Goal: Transaction & Acquisition: Purchase product/service

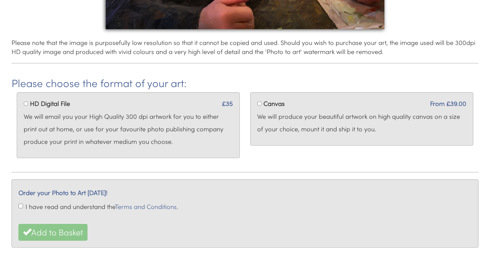
scroll to position [268, 0]
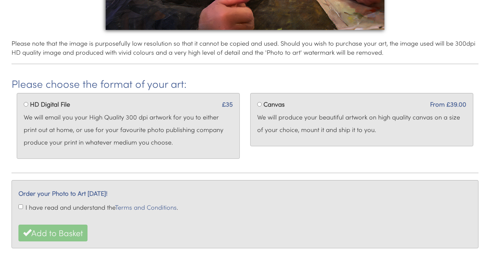
click at [262, 105] on div "Canvas From £39.00 We will produce your beautiful artwork on high quality canva…" at bounding box center [361, 119] width 223 height 53
radio input "true"
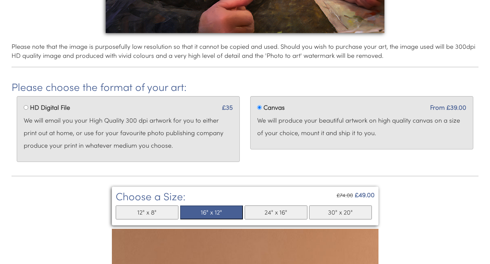
scroll to position [264, 0]
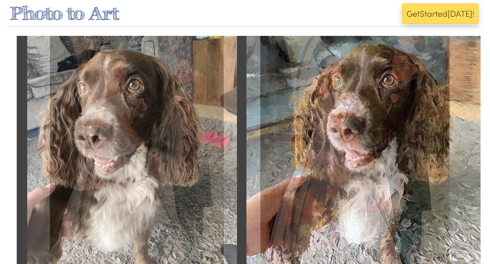
click at [426, 16] on button "Get Start ed [DATE]!" at bounding box center [441, 13] width 76 height 20
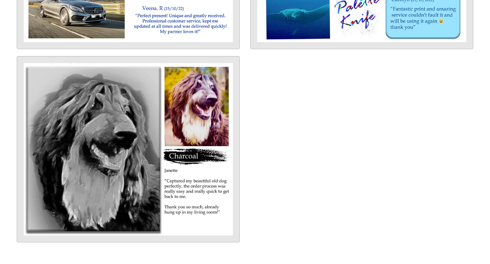
scroll to position [2363, 0]
